Goal: Information Seeking & Learning: Learn about a topic

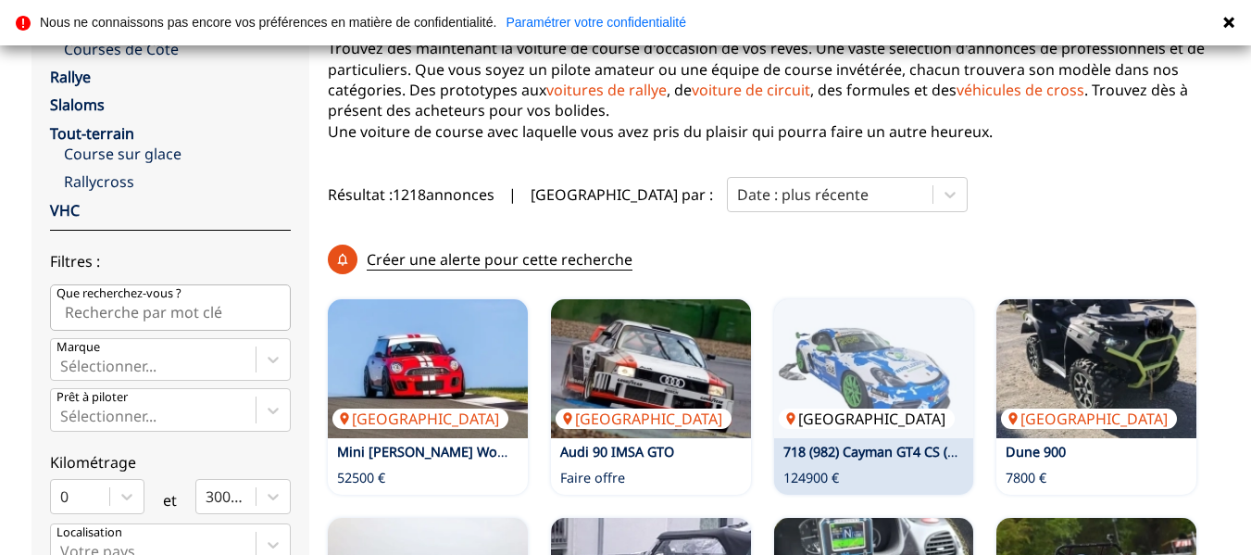
scroll to position [463, 0]
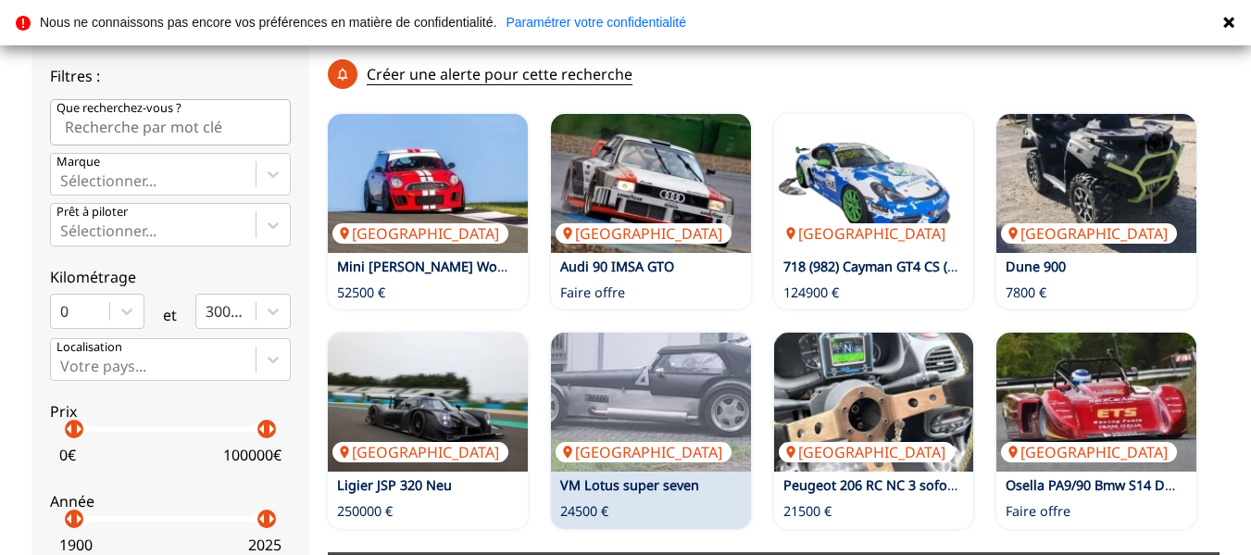
click at [594, 476] on link "VM Lotus super seven" at bounding box center [629, 485] width 139 height 18
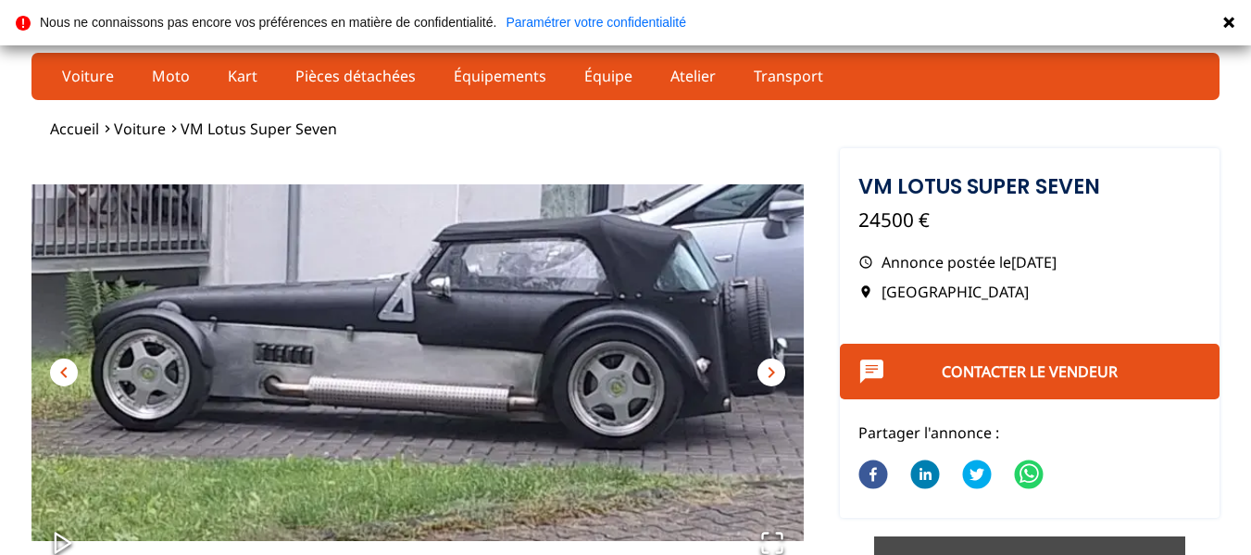
click at [769, 377] on span "chevron_right" at bounding box center [771, 372] width 22 height 22
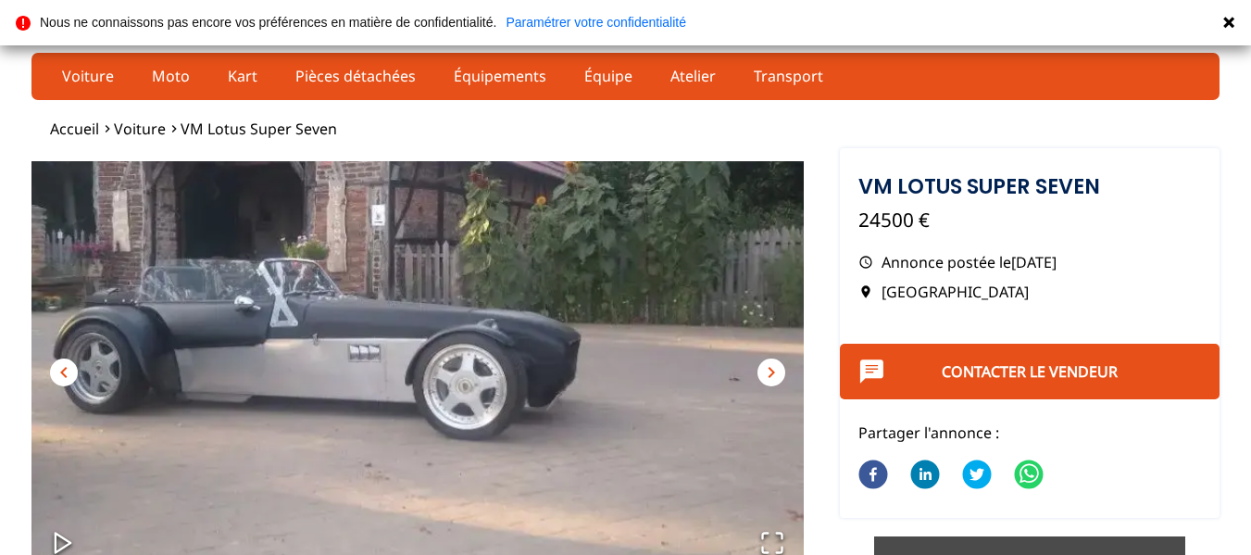
click at [769, 377] on span "chevron_right" at bounding box center [771, 372] width 22 height 22
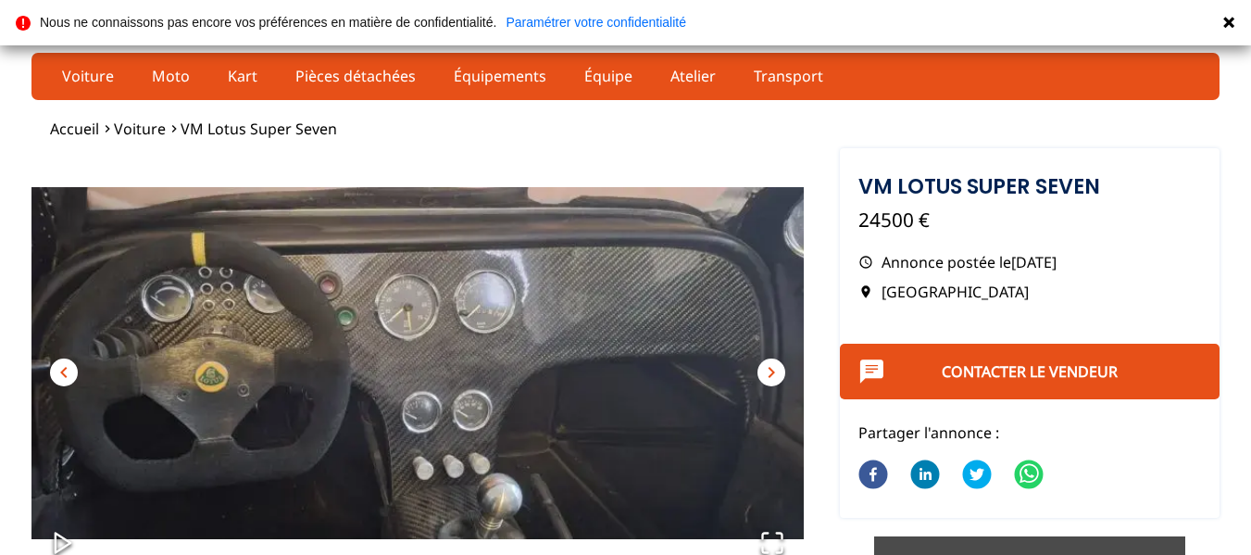
click at [769, 377] on span "chevron_right" at bounding box center [771, 372] width 22 height 22
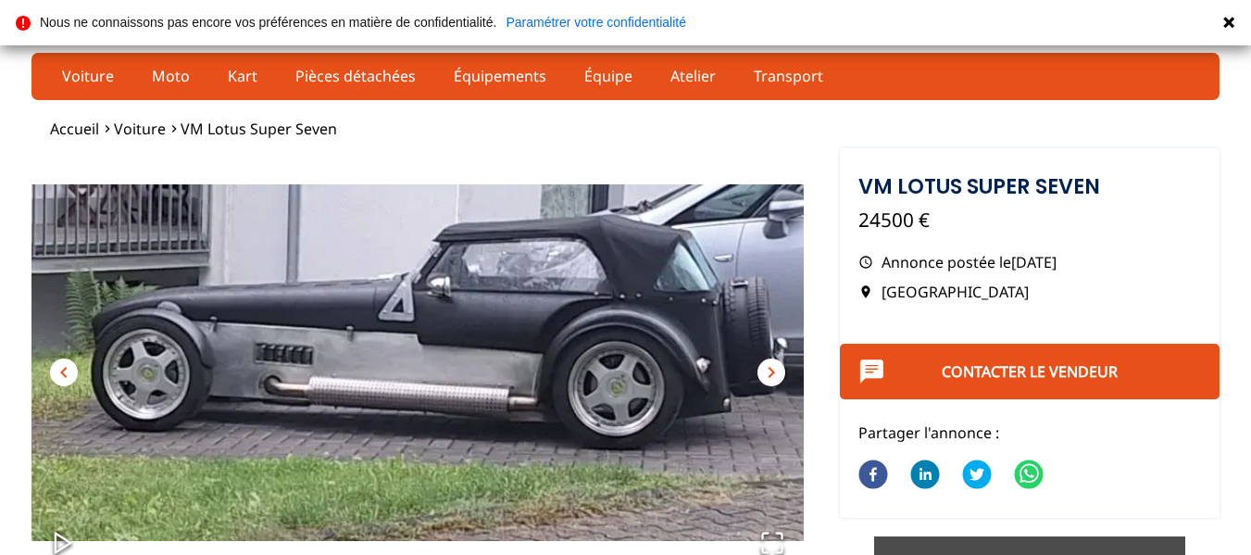
click at [769, 377] on span "chevron_right" at bounding box center [771, 372] width 22 height 22
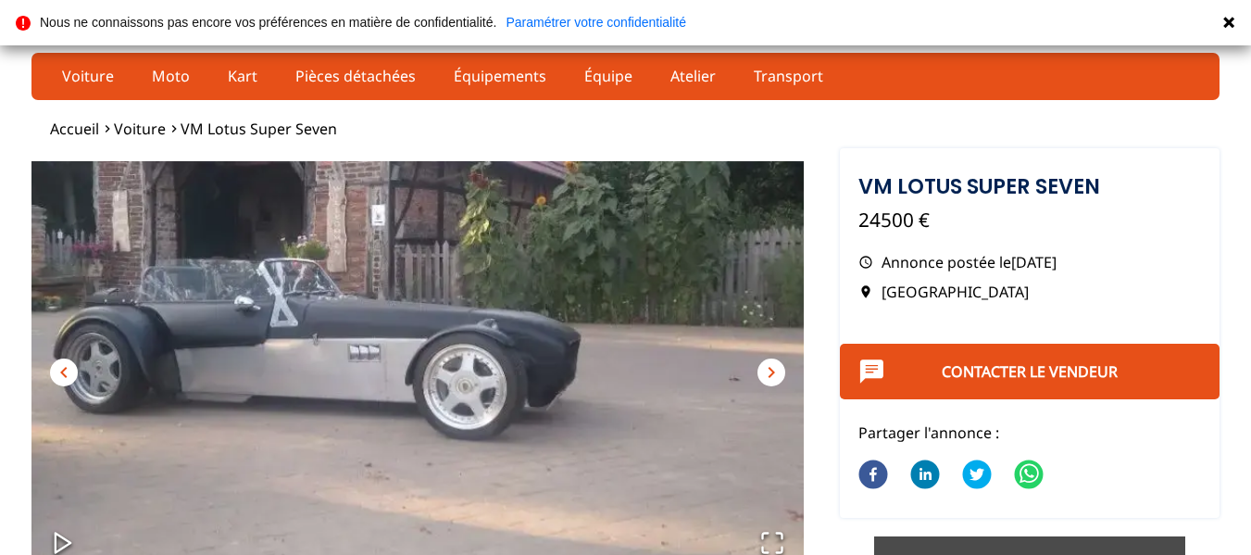
click at [769, 377] on span "chevron_right" at bounding box center [771, 372] width 22 height 22
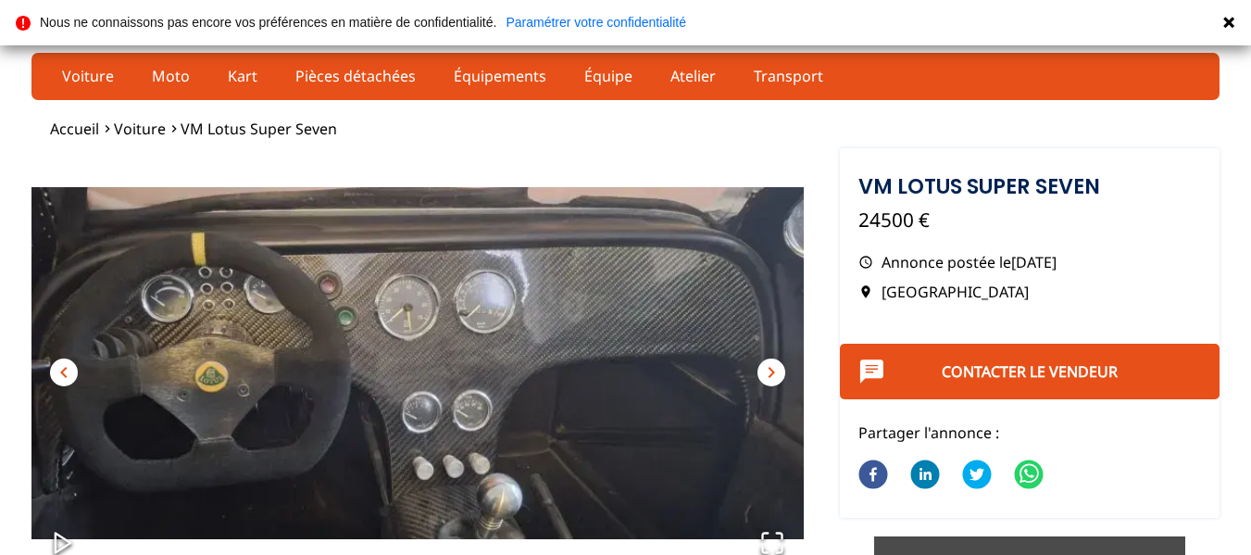
click at [769, 377] on span "chevron_right" at bounding box center [771, 372] width 22 height 22
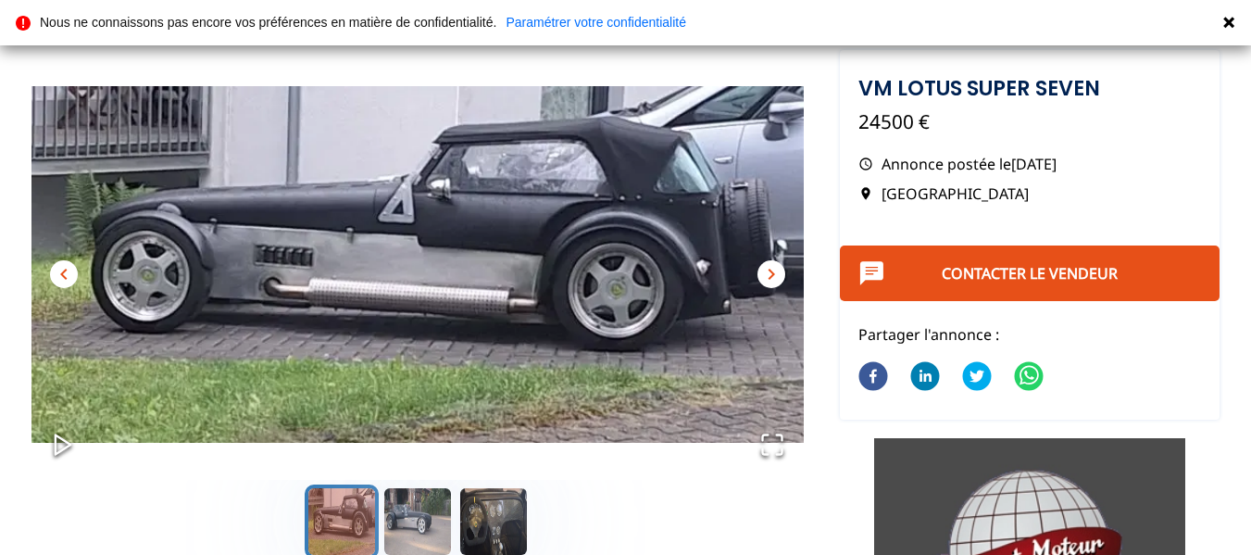
scroll to position [93, 0]
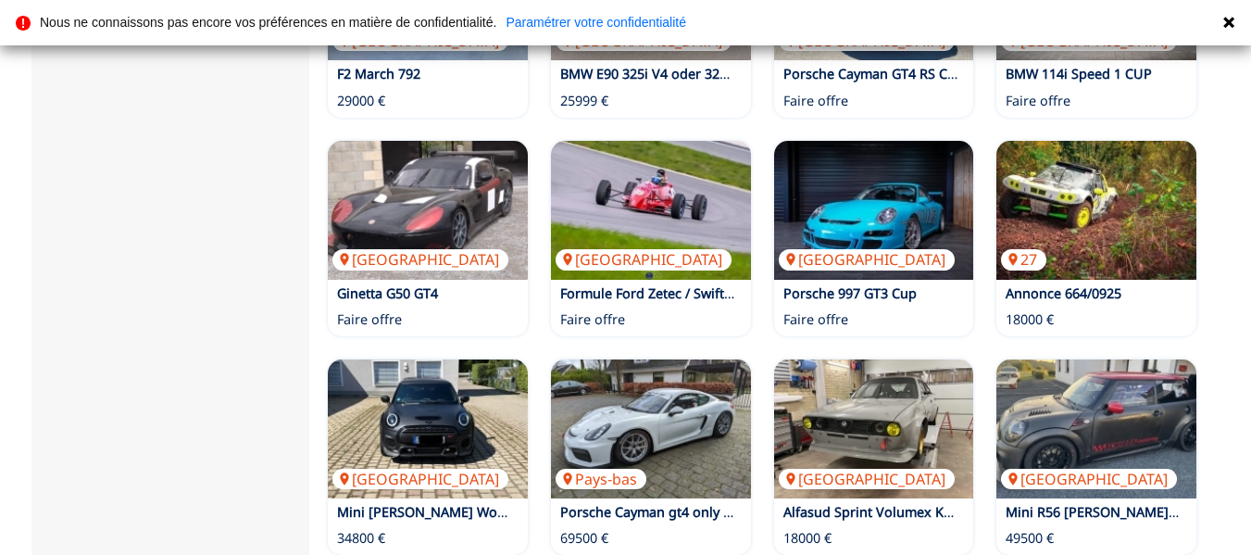
scroll to position [1389, 0]
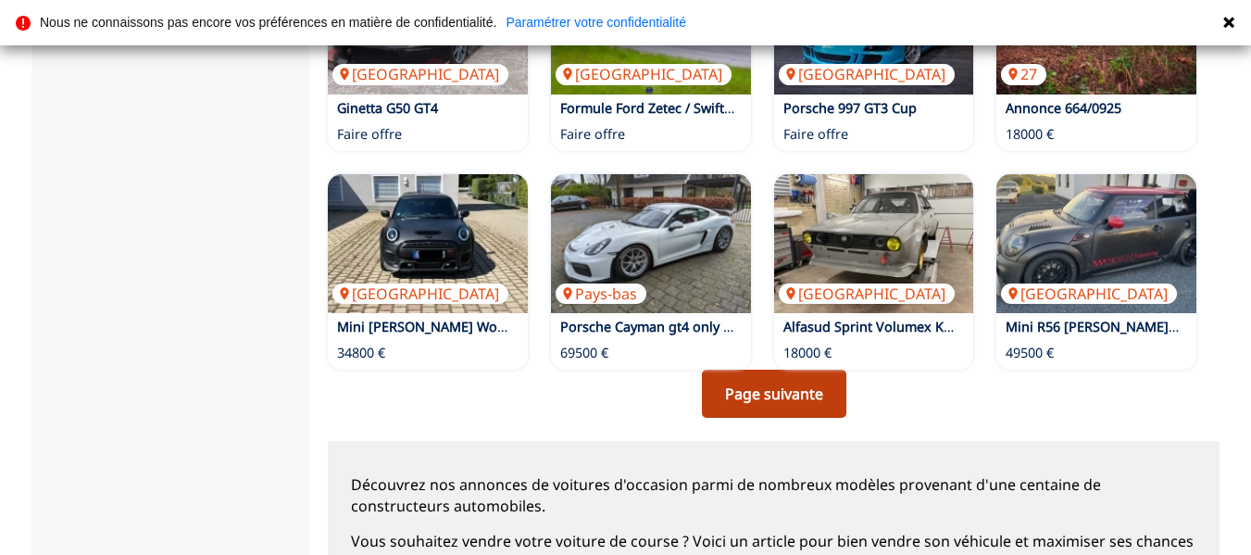
click at [745, 370] on link "Page suivante" at bounding box center [774, 394] width 144 height 48
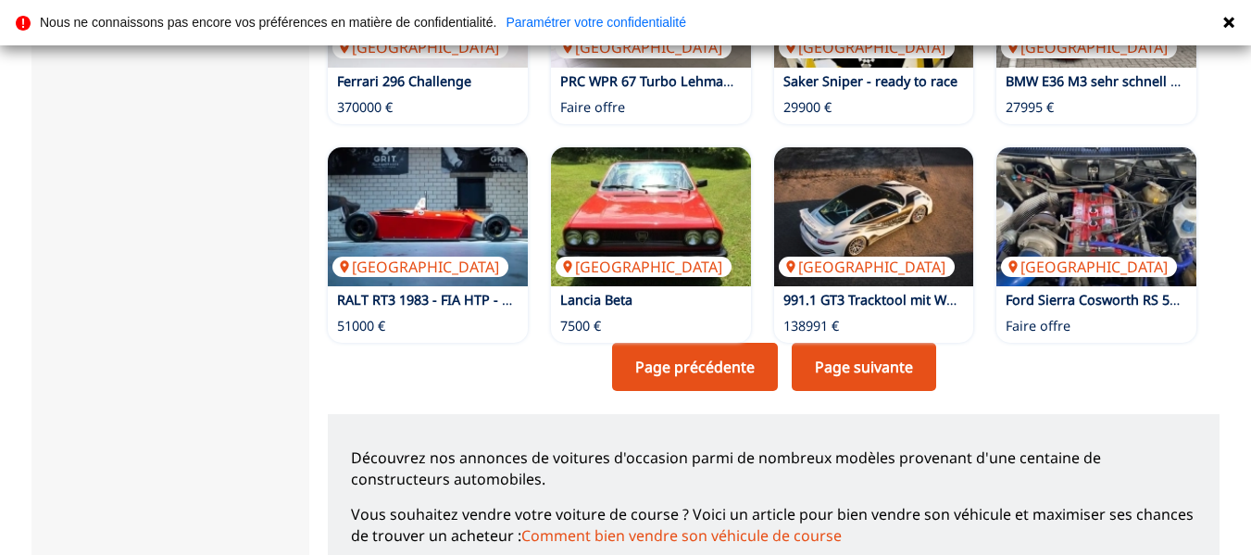
scroll to position [1482, 0]
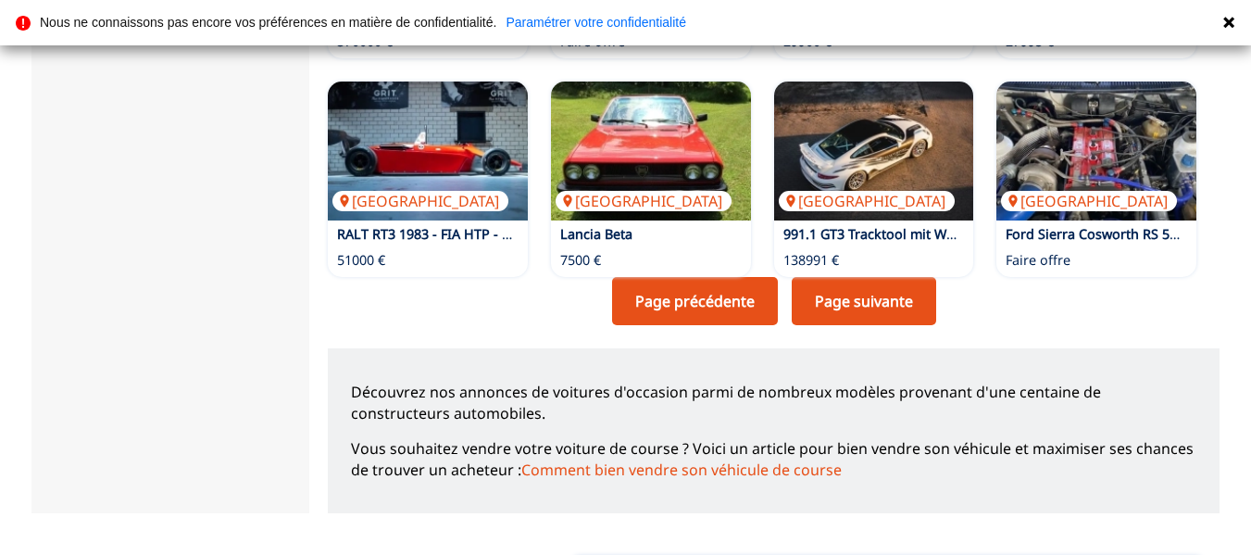
drag, startPoint x: 829, startPoint y: 232, endPoint x: 974, endPoint y: 262, distance: 148.6
click at [830, 277] on link "Page suivante" at bounding box center [864, 301] width 144 height 48
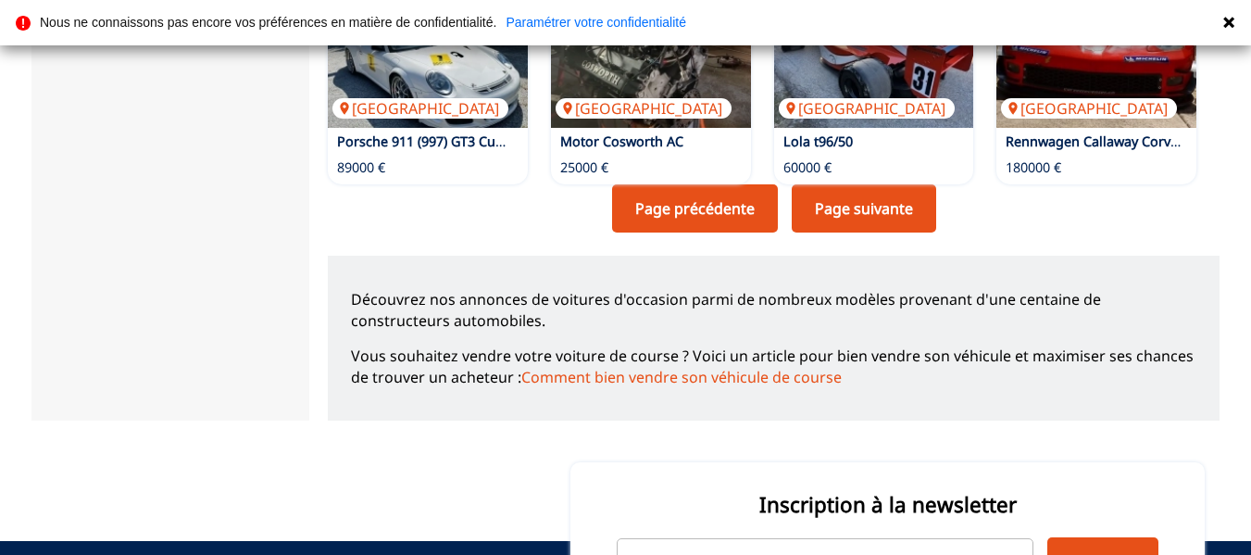
scroll to position [1389, 0]
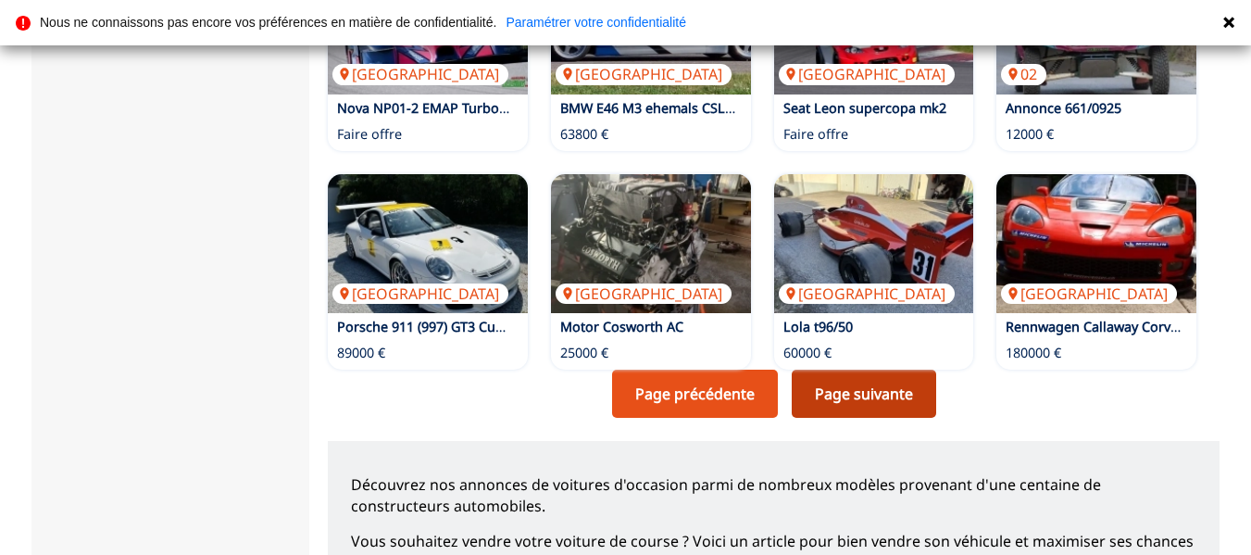
click at [854, 370] on link "Page suivante" at bounding box center [864, 394] width 144 height 48
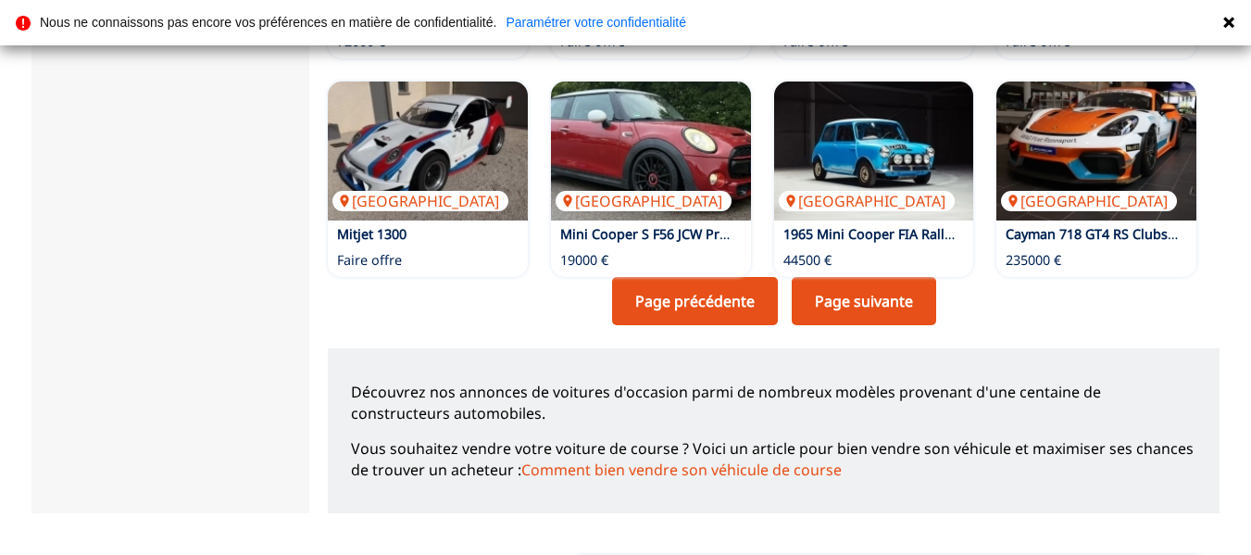
scroll to position [1574, 0]
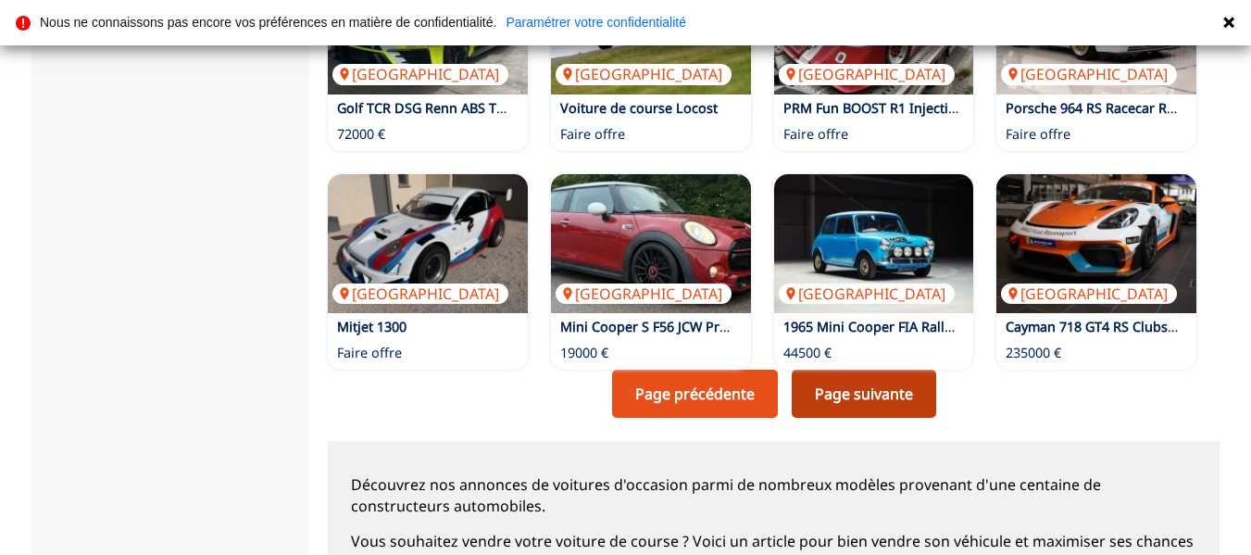
click at [859, 370] on link "Page suivante" at bounding box center [864, 394] width 144 height 48
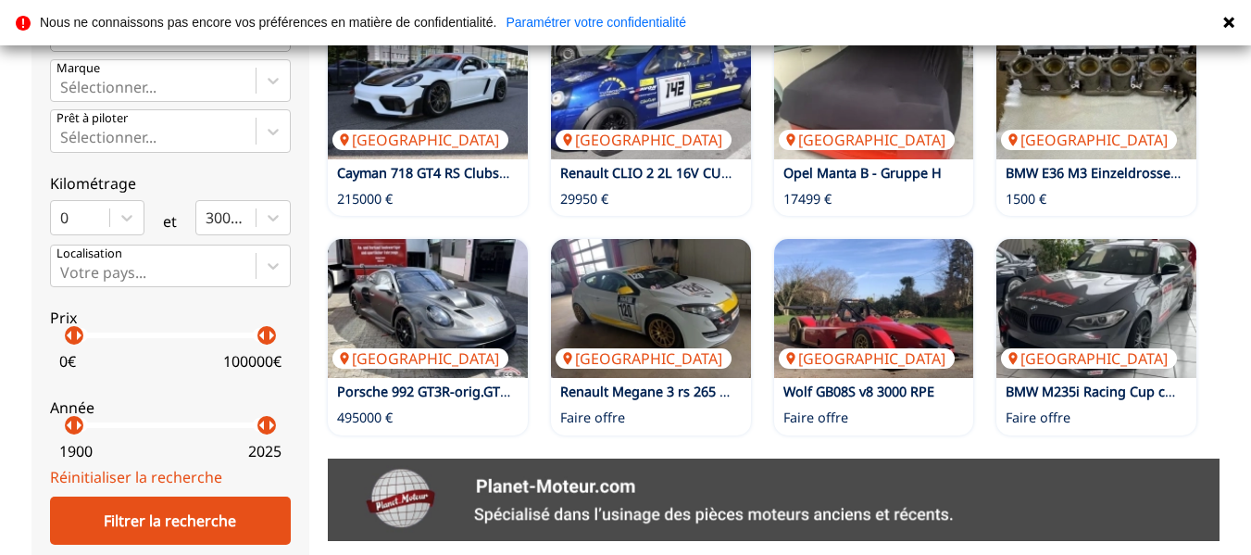
scroll to position [926, 0]
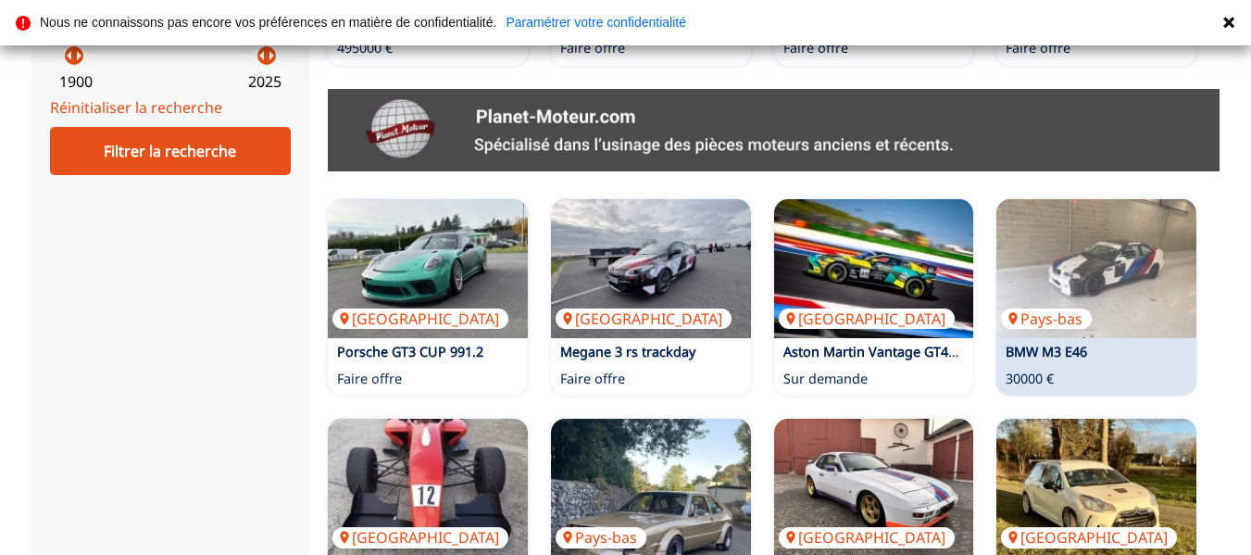
click at [1040, 343] on p "BMW M3 E46" at bounding box center [1094, 352] width 194 height 19
click at [1135, 199] on img at bounding box center [1097, 268] width 200 height 139
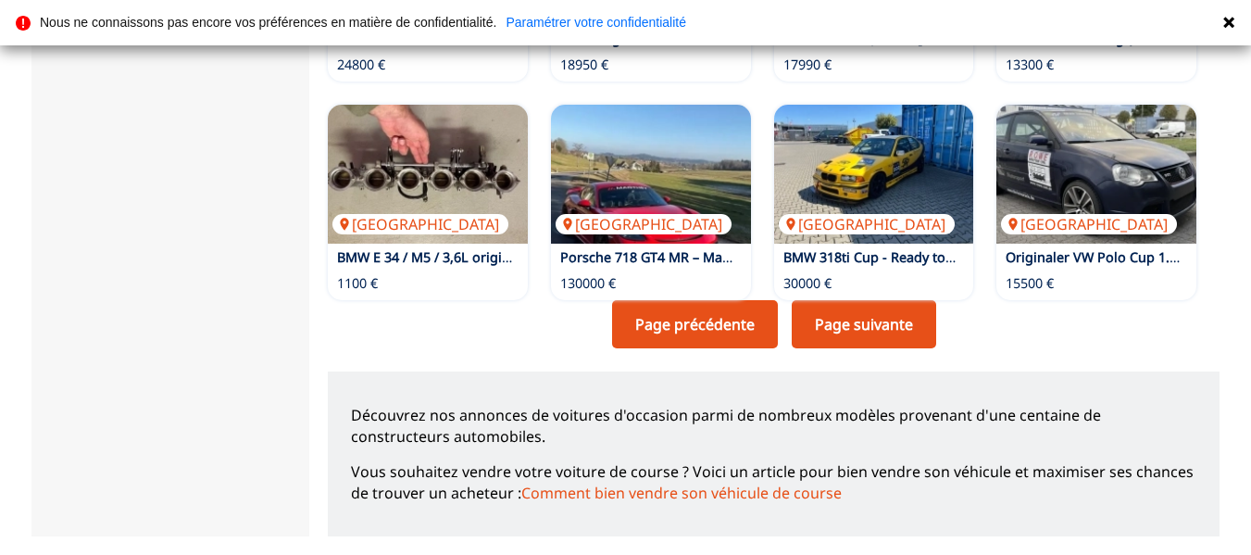
scroll to position [1482, 0]
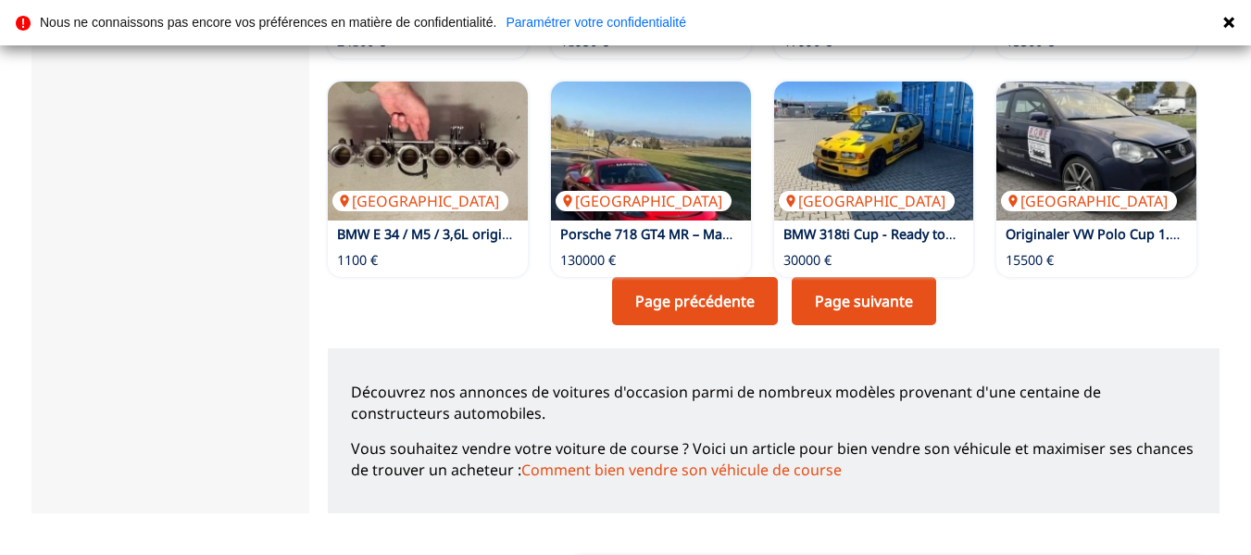
drag, startPoint x: 821, startPoint y: 222, endPoint x: 1126, endPoint y: 318, distance: 320.2
click at [821, 277] on link "Page suivante" at bounding box center [864, 301] width 144 height 48
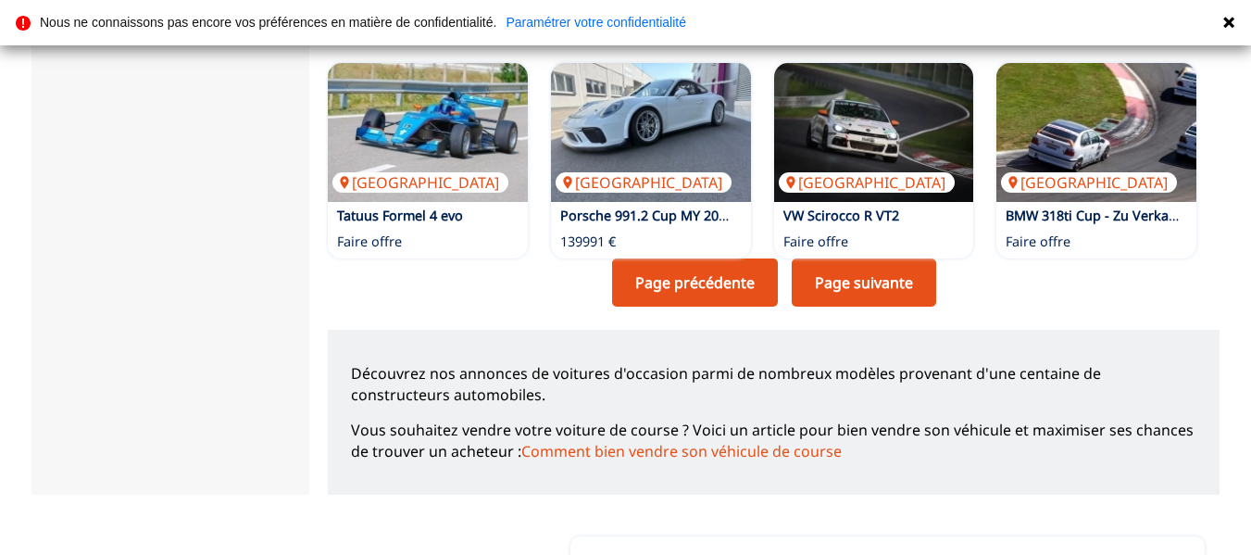
scroll to position [1574, 0]
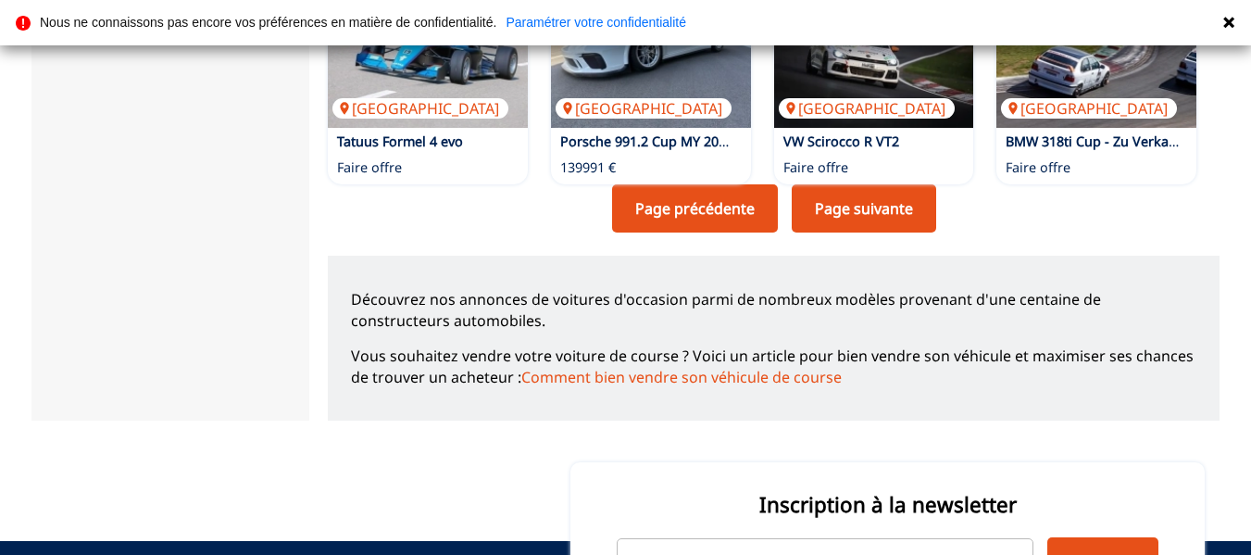
drag, startPoint x: 861, startPoint y: 134, endPoint x: 1237, endPoint y: 232, distance: 388.6
click at [862, 184] on link "Page suivante" at bounding box center [864, 208] width 144 height 48
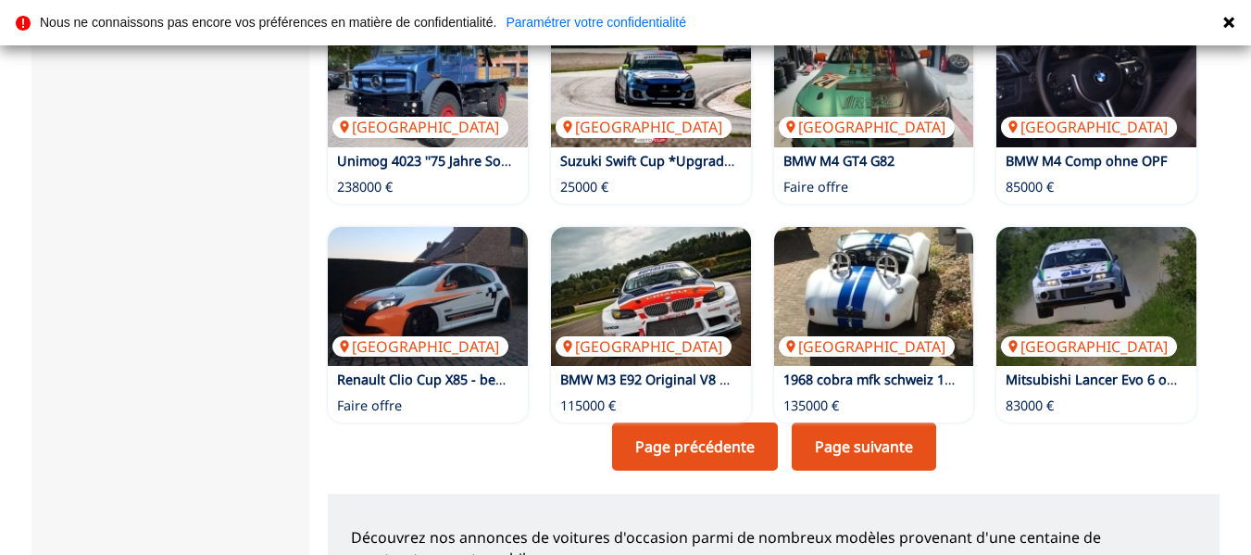
scroll to position [1389, 0]
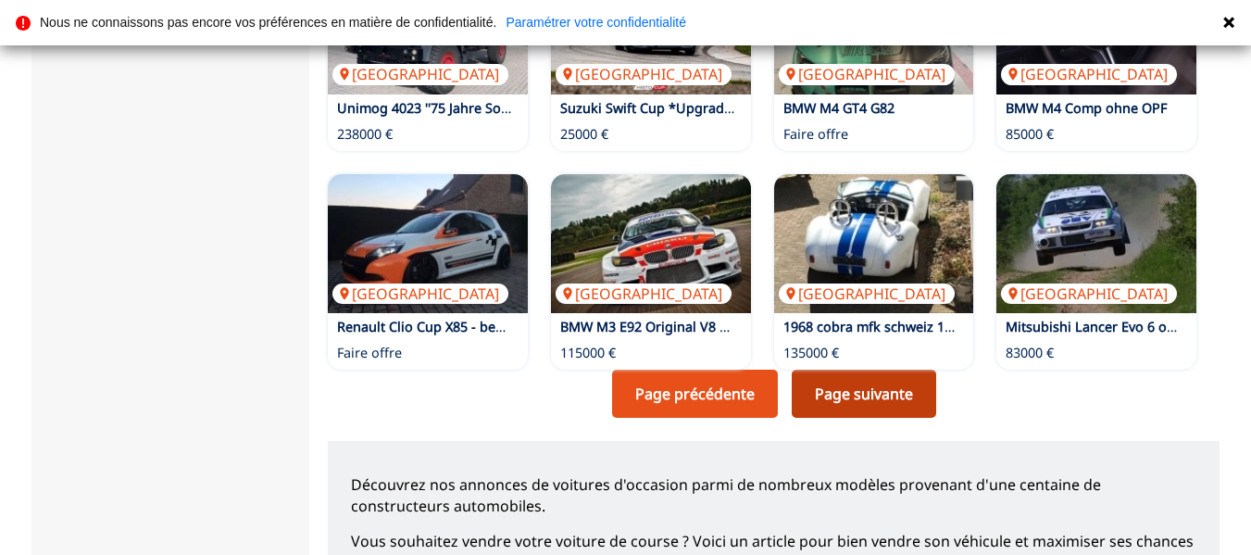
click at [870, 370] on link "Page suivante" at bounding box center [864, 394] width 144 height 48
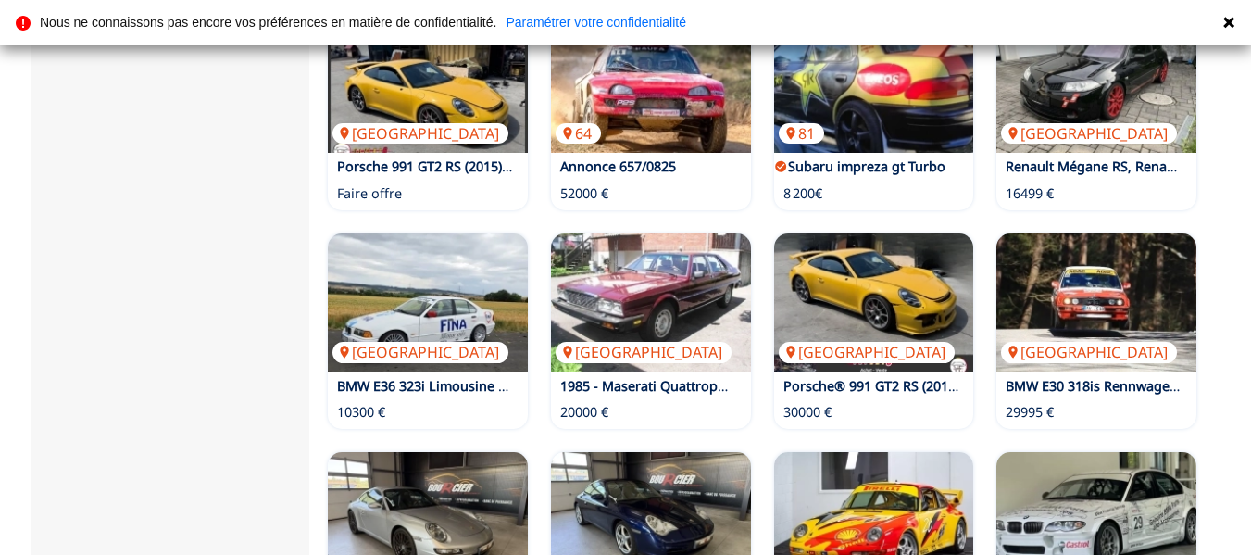
scroll to position [1297, 0]
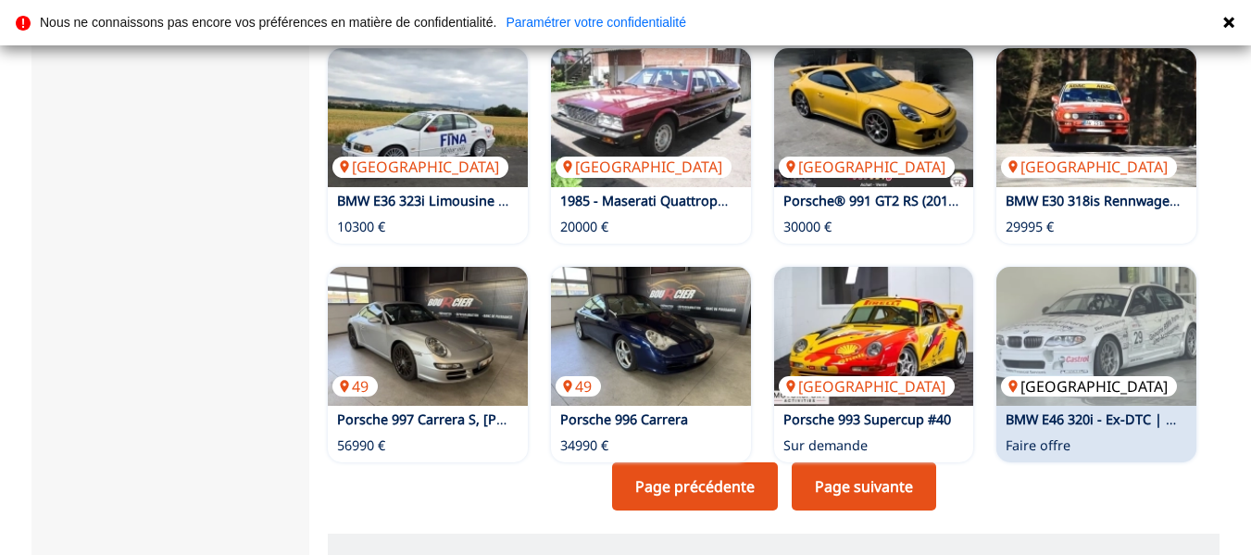
drag, startPoint x: 837, startPoint y: 413, endPoint x: 1122, endPoint y: 361, distance: 289.9
click at [839, 462] on link "Page suivante" at bounding box center [864, 486] width 144 height 48
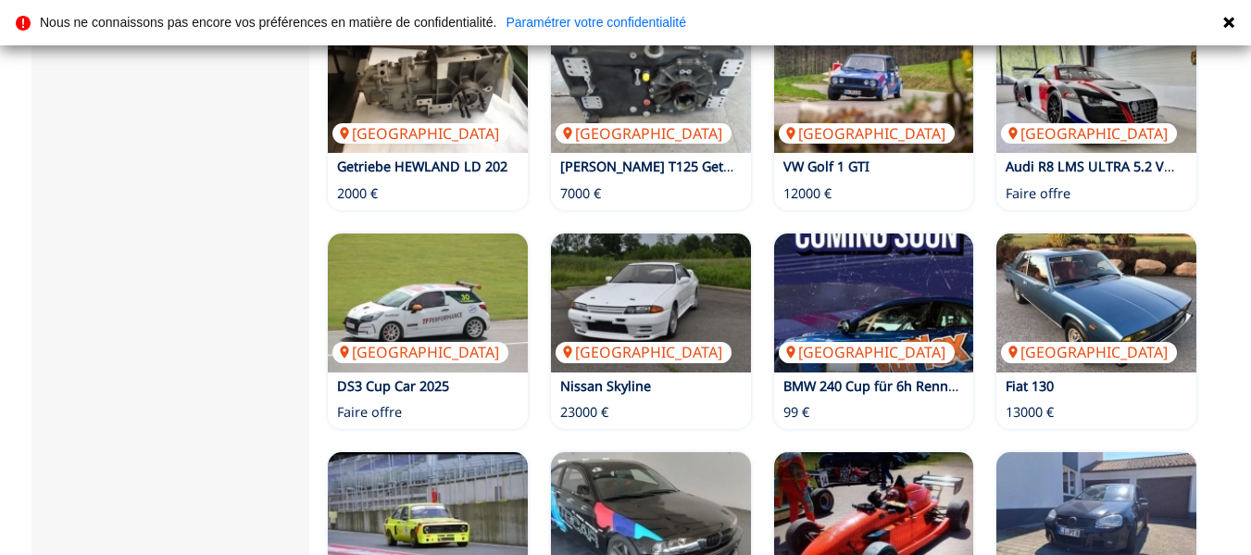
scroll to position [1297, 0]
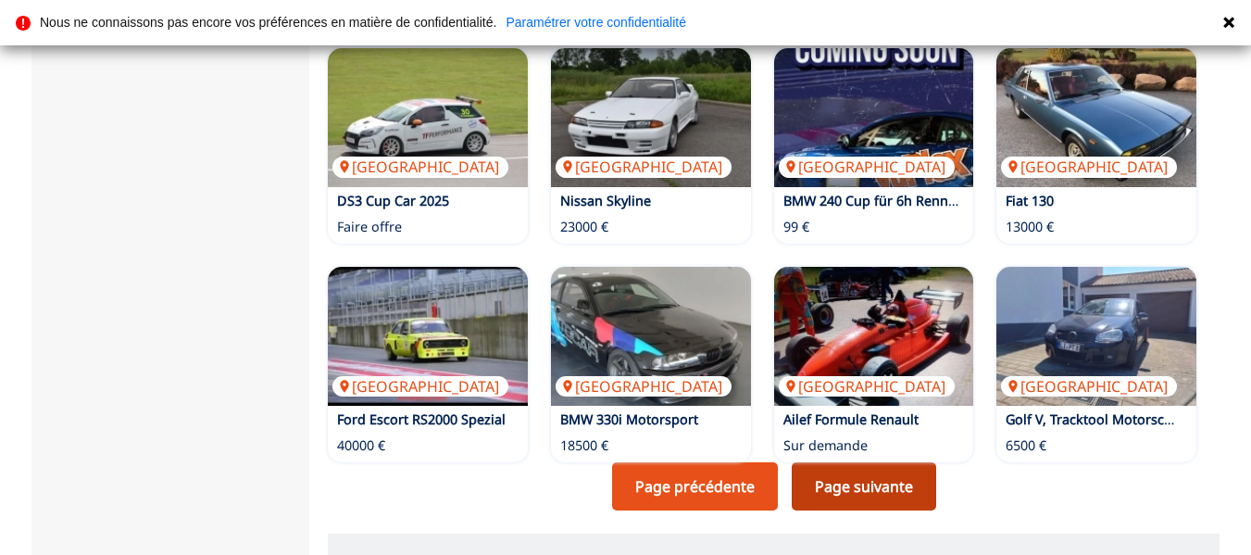
click at [854, 462] on link "Page suivante" at bounding box center [864, 486] width 144 height 48
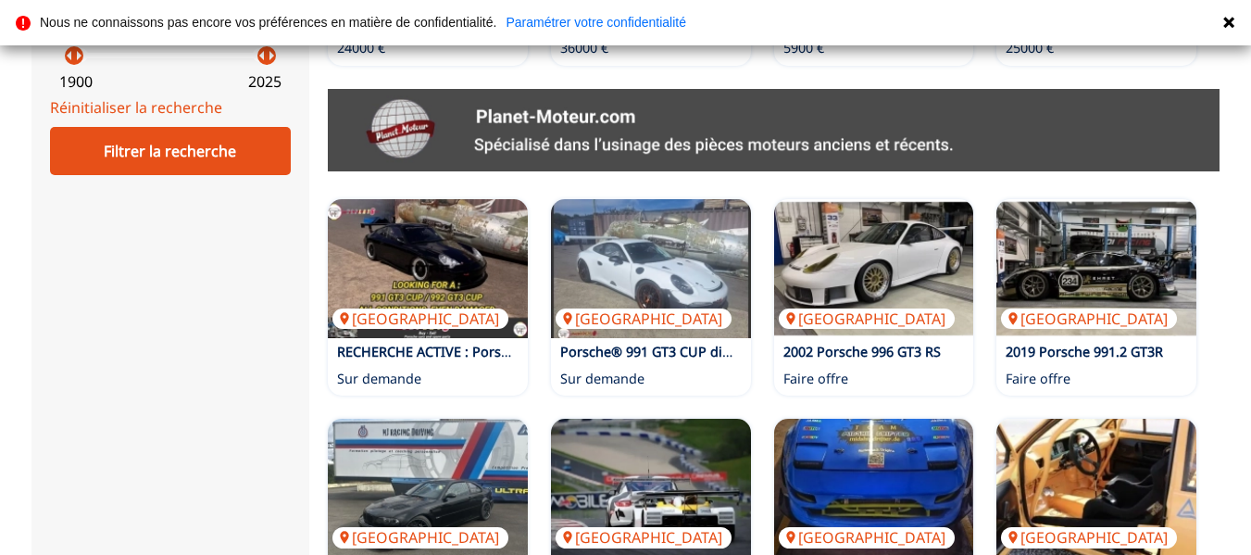
scroll to position [1297, 0]
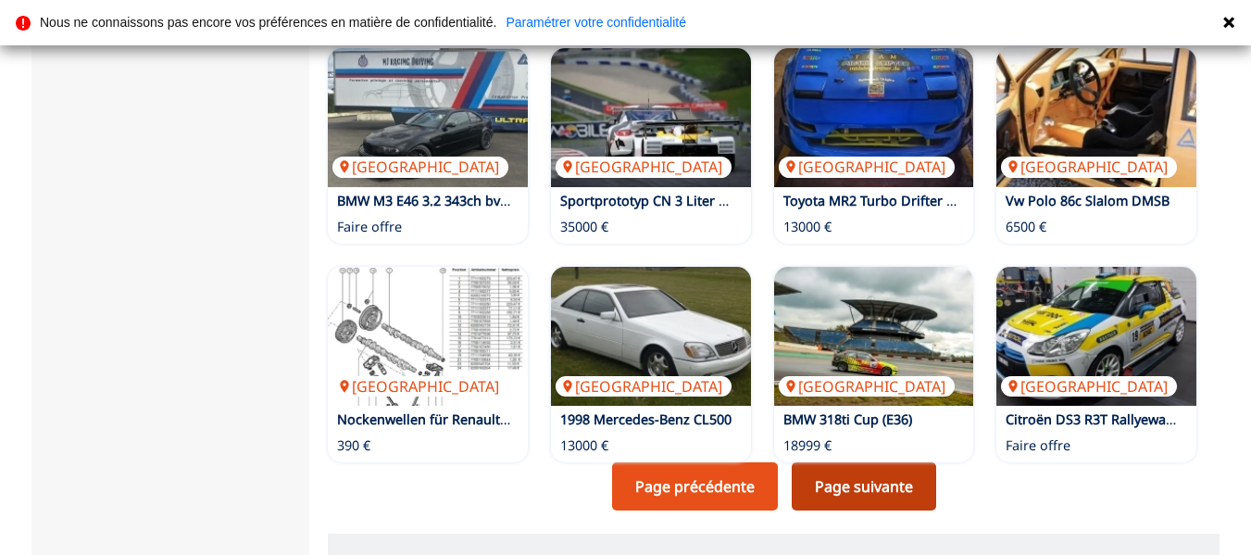
click at [845, 462] on link "Page suivante" at bounding box center [864, 486] width 144 height 48
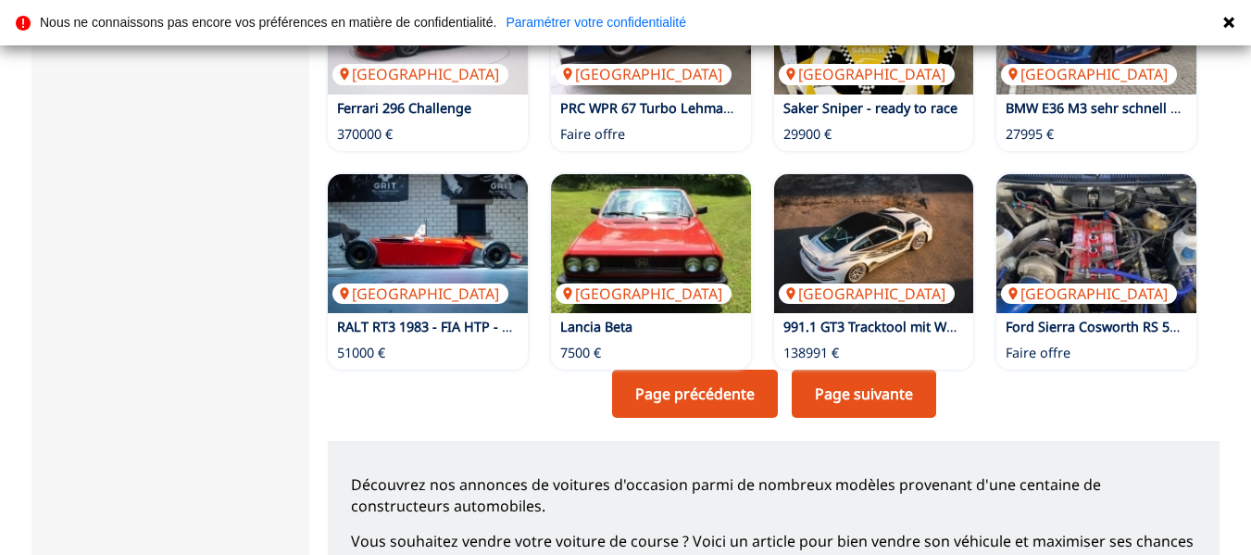
scroll to position [1667, 0]
click at [896, 370] on link "Page suivante" at bounding box center [864, 394] width 144 height 48
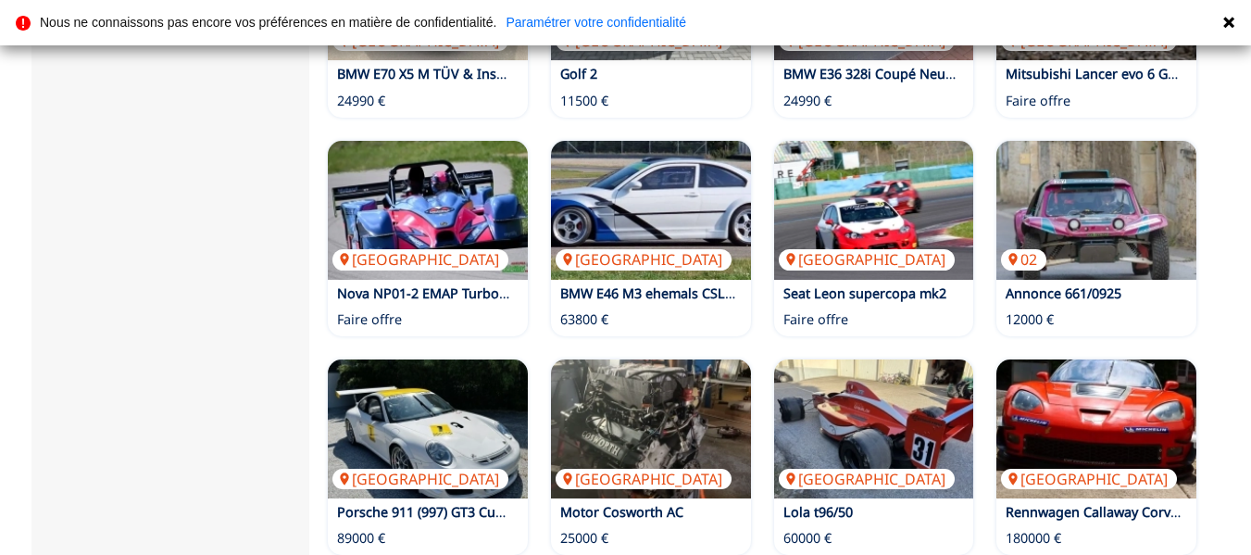
scroll to position [1482, 0]
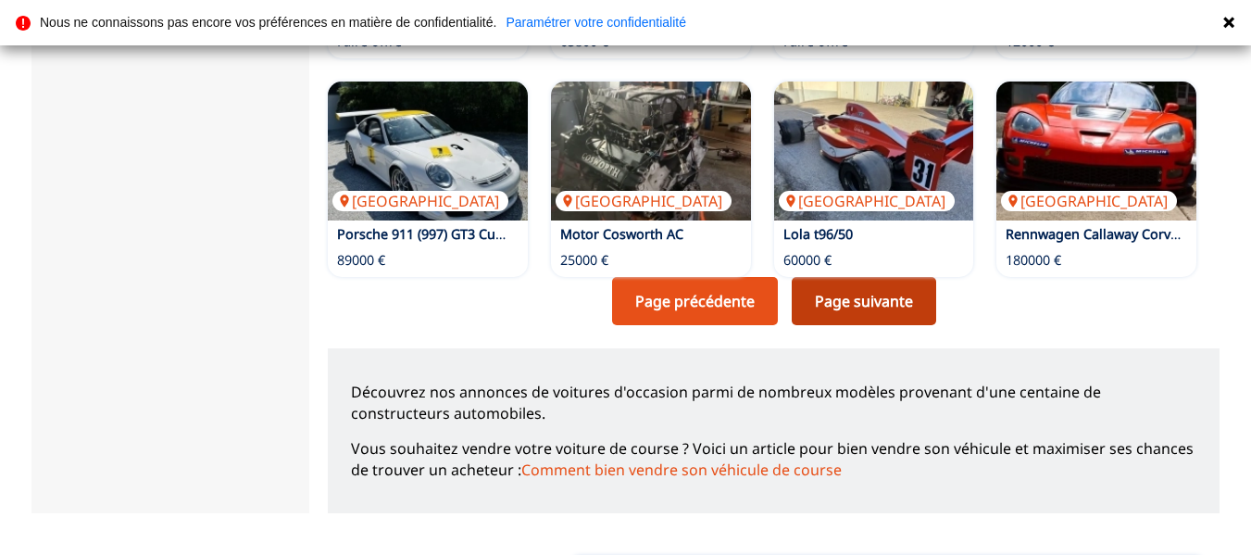
click at [897, 277] on link "Page suivante" at bounding box center [864, 301] width 144 height 48
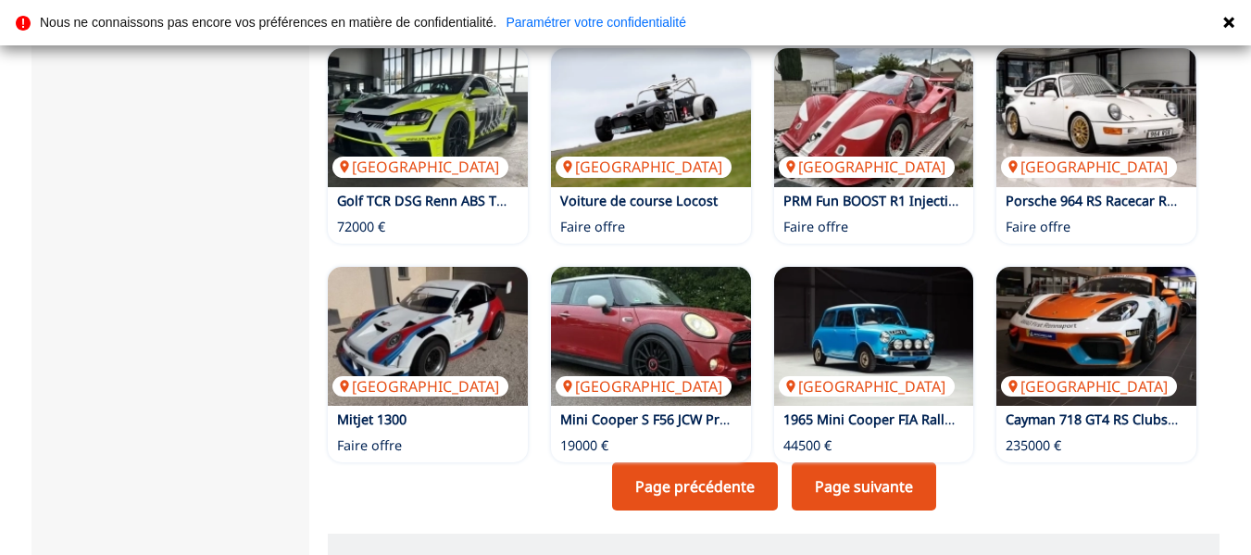
scroll to position [1482, 0]
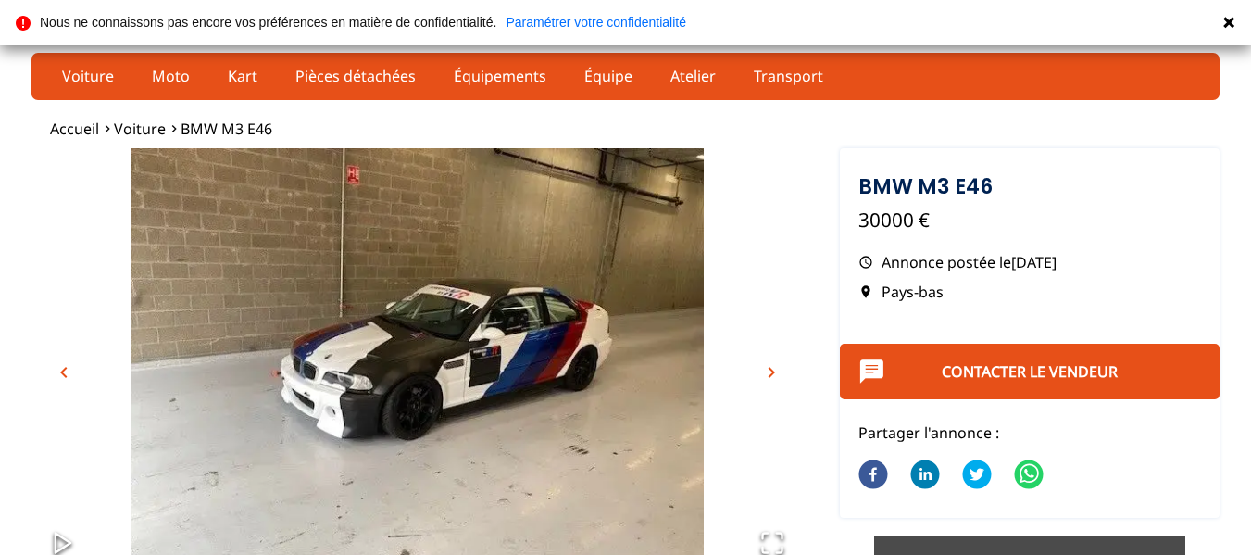
click at [691, 352] on img "Go to Slide 1" at bounding box center [417, 362] width 772 height 429
click at [770, 371] on span "chevron_right" at bounding box center [771, 372] width 22 height 22
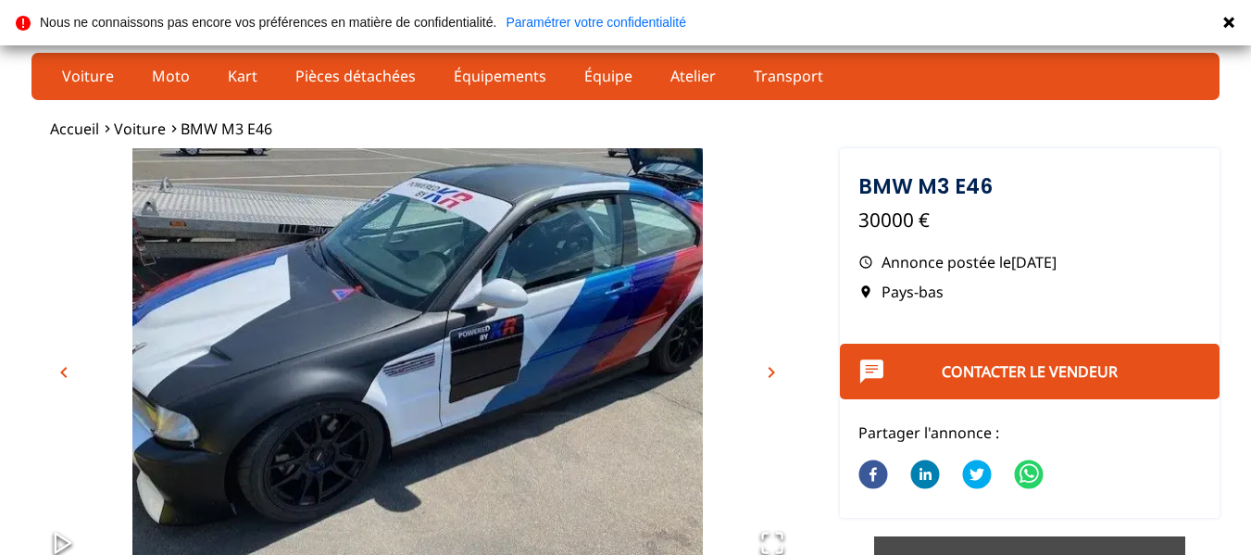
click at [770, 371] on span "chevron_right" at bounding box center [771, 372] width 22 height 22
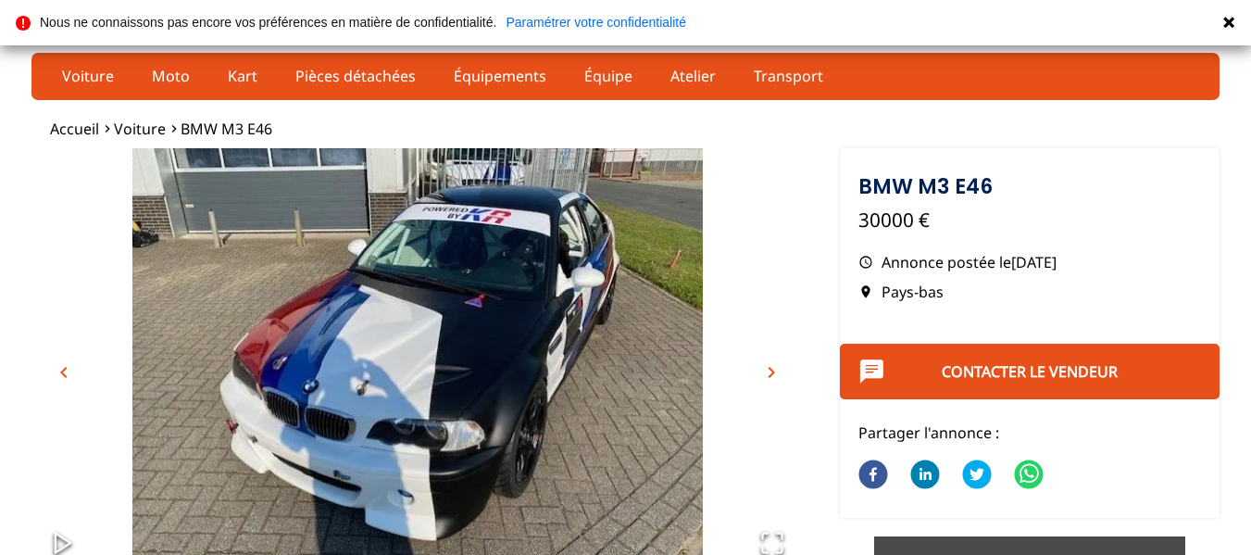
click at [770, 371] on span "chevron_right" at bounding box center [771, 372] width 22 height 22
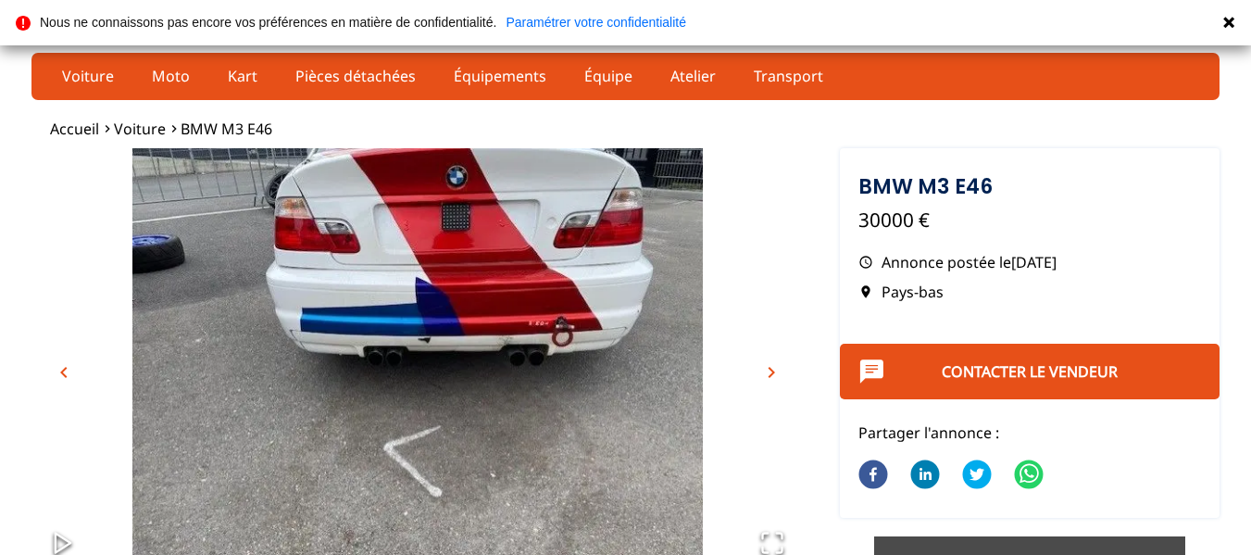
click at [770, 371] on span "chevron_right" at bounding box center [771, 372] width 22 height 22
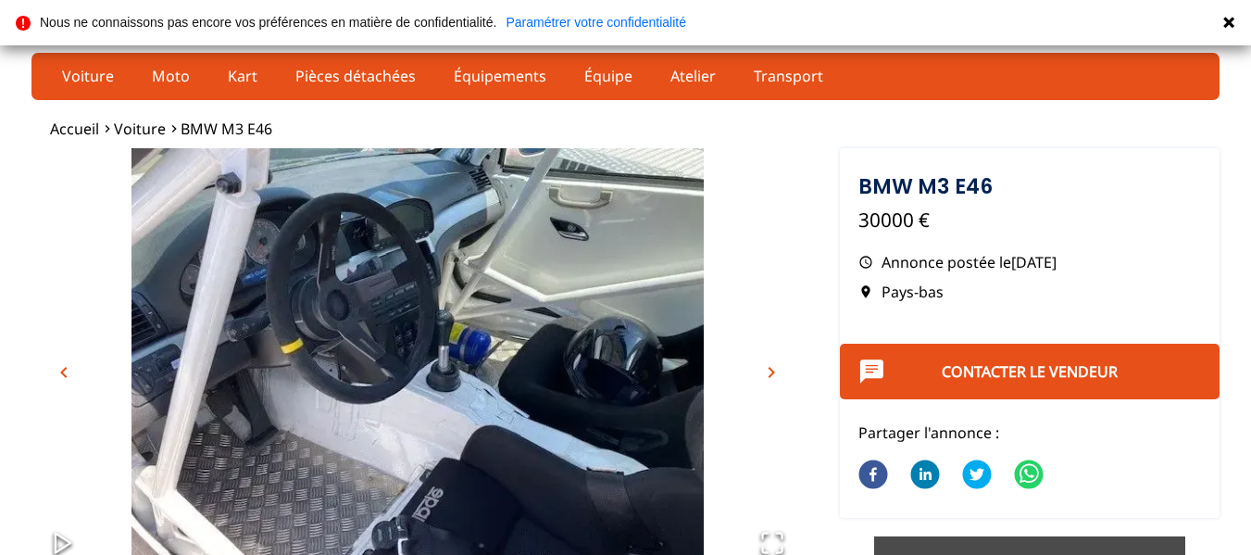
click at [770, 371] on span "chevron_right" at bounding box center [771, 372] width 22 height 22
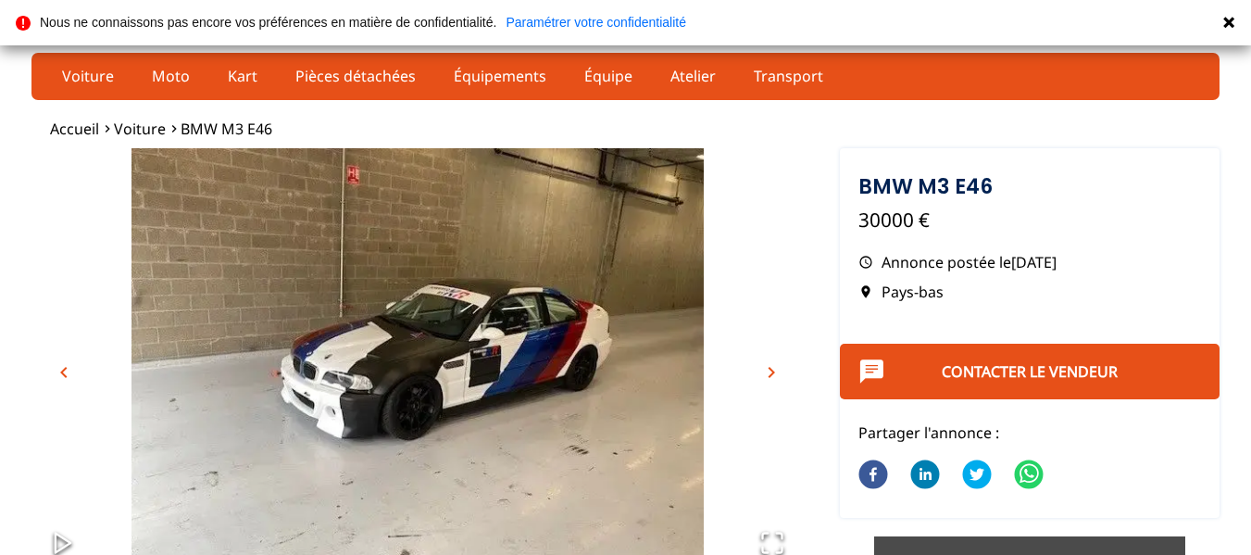
click at [770, 371] on span "chevron_right" at bounding box center [771, 372] width 22 height 22
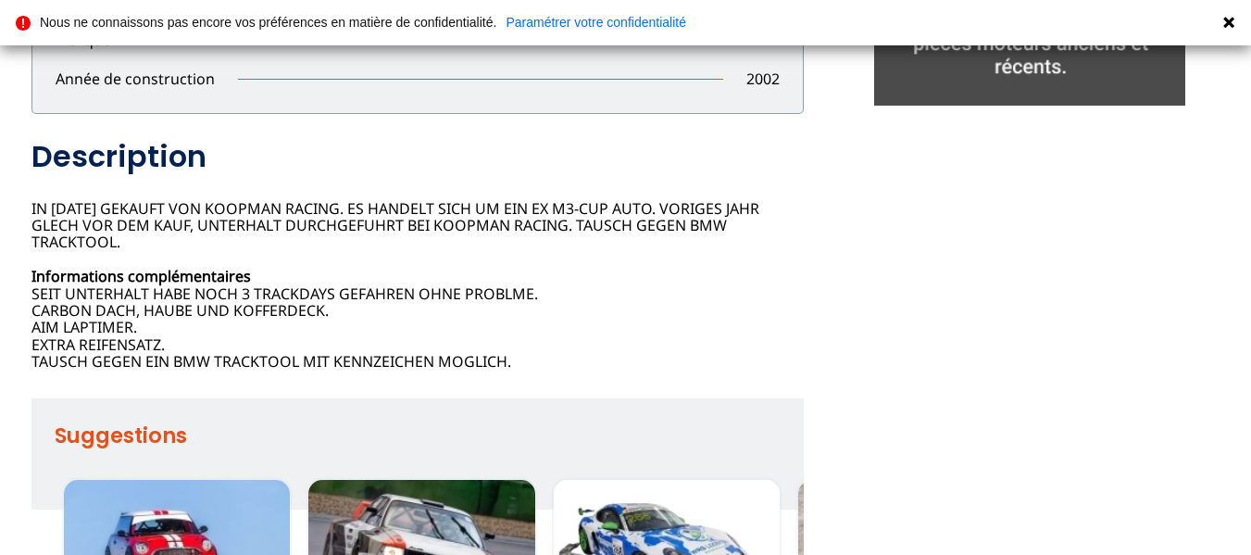
scroll to position [741, 0]
